Goal: Task Accomplishment & Management: Use online tool/utility

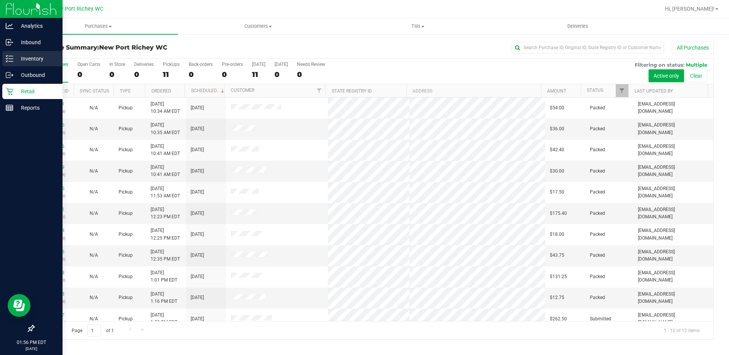
click at [14, 63] on p "Inventory" at bounding box center [36, 58] width 46 height 9
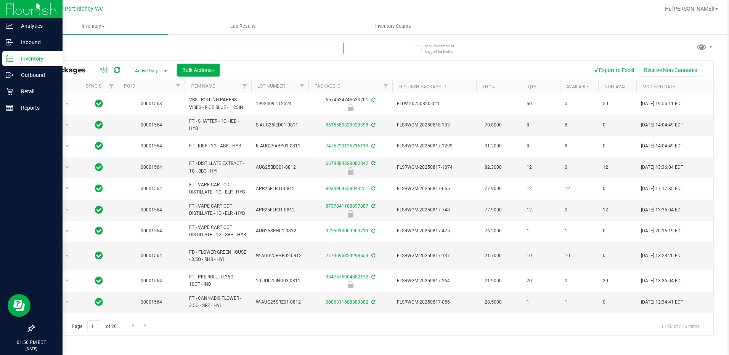
click at [88, 49] on input "text" at bounding box center [189, 48] width 310 height 11
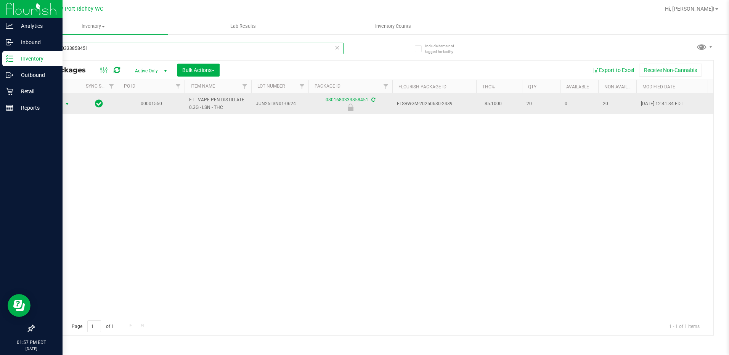
type input "0801680333858451"
click at [65, 105] on span "select" at bounding box center [67, 104] width 6 height 6
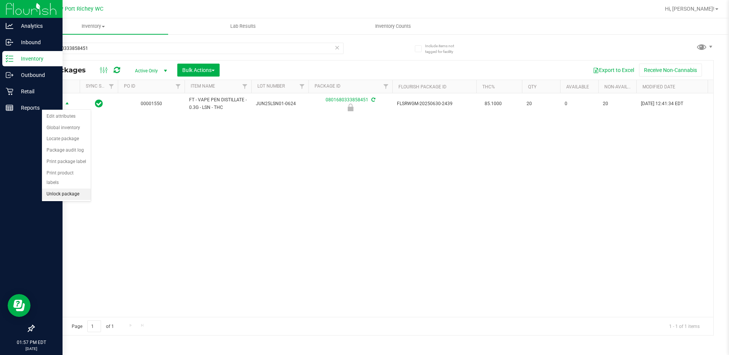
click at [65, 189] on li "Unlock package" at bounding box center [66, 194] width 49 height 11
